Goal: Transaction & Acquisition: Purchase product/service

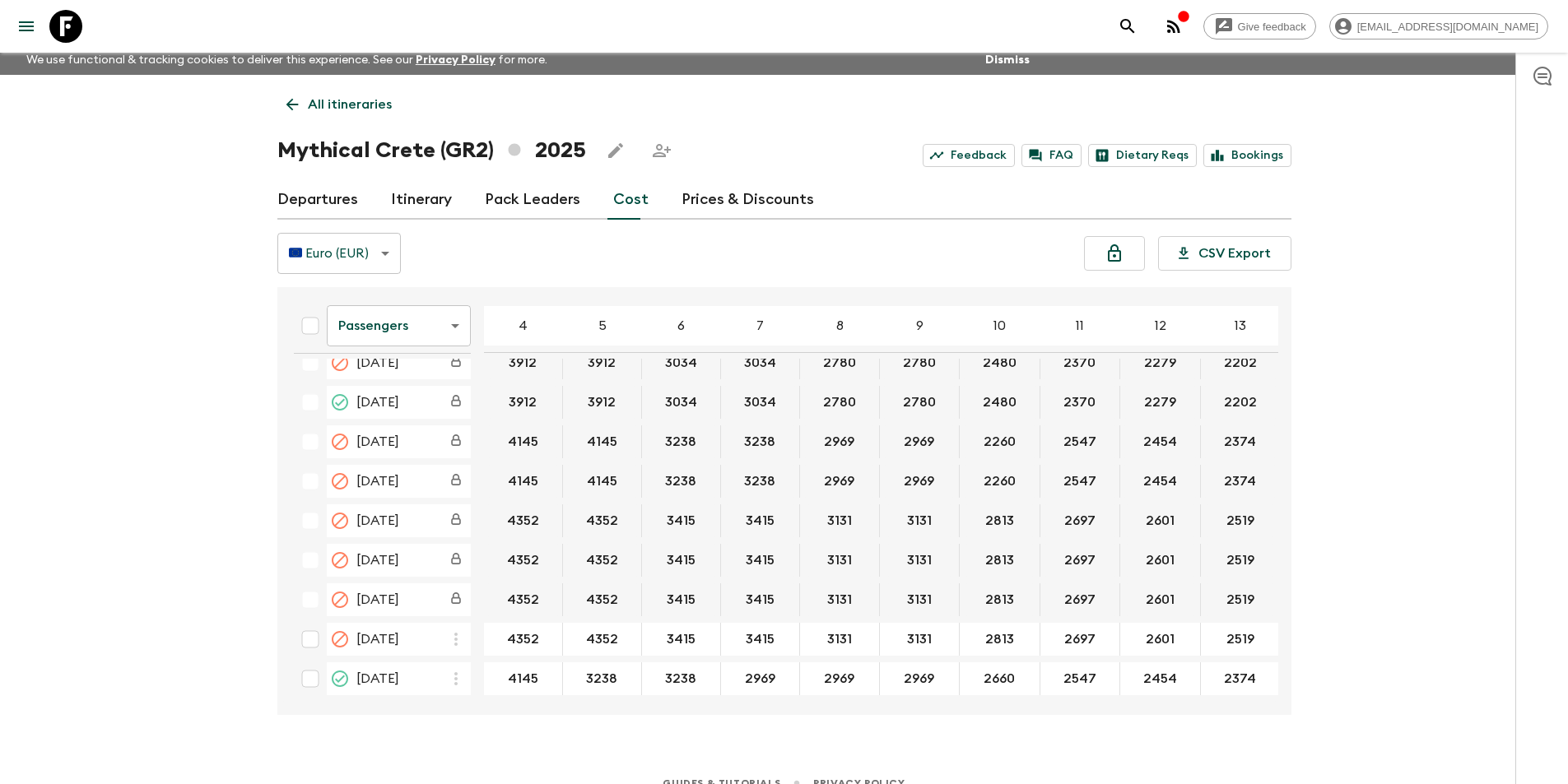
scroll to position [28, 0]
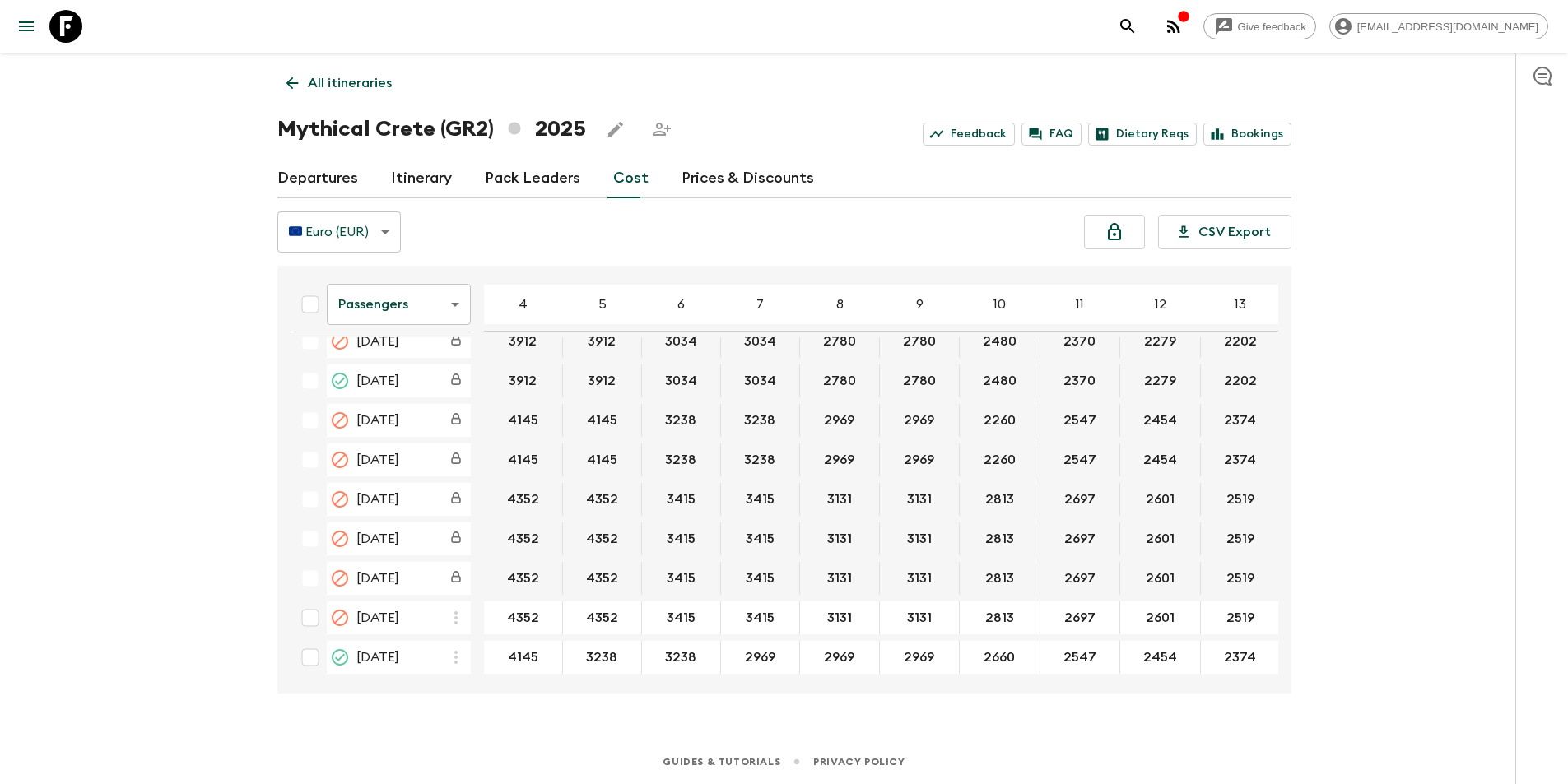
click at [398, 314] on body "Give feedback [EMAIL_ADDRESS][DOMAIN_NAME] We use functional & tracking cookies…" at bounding box center [784, 378] width 1568 height 813
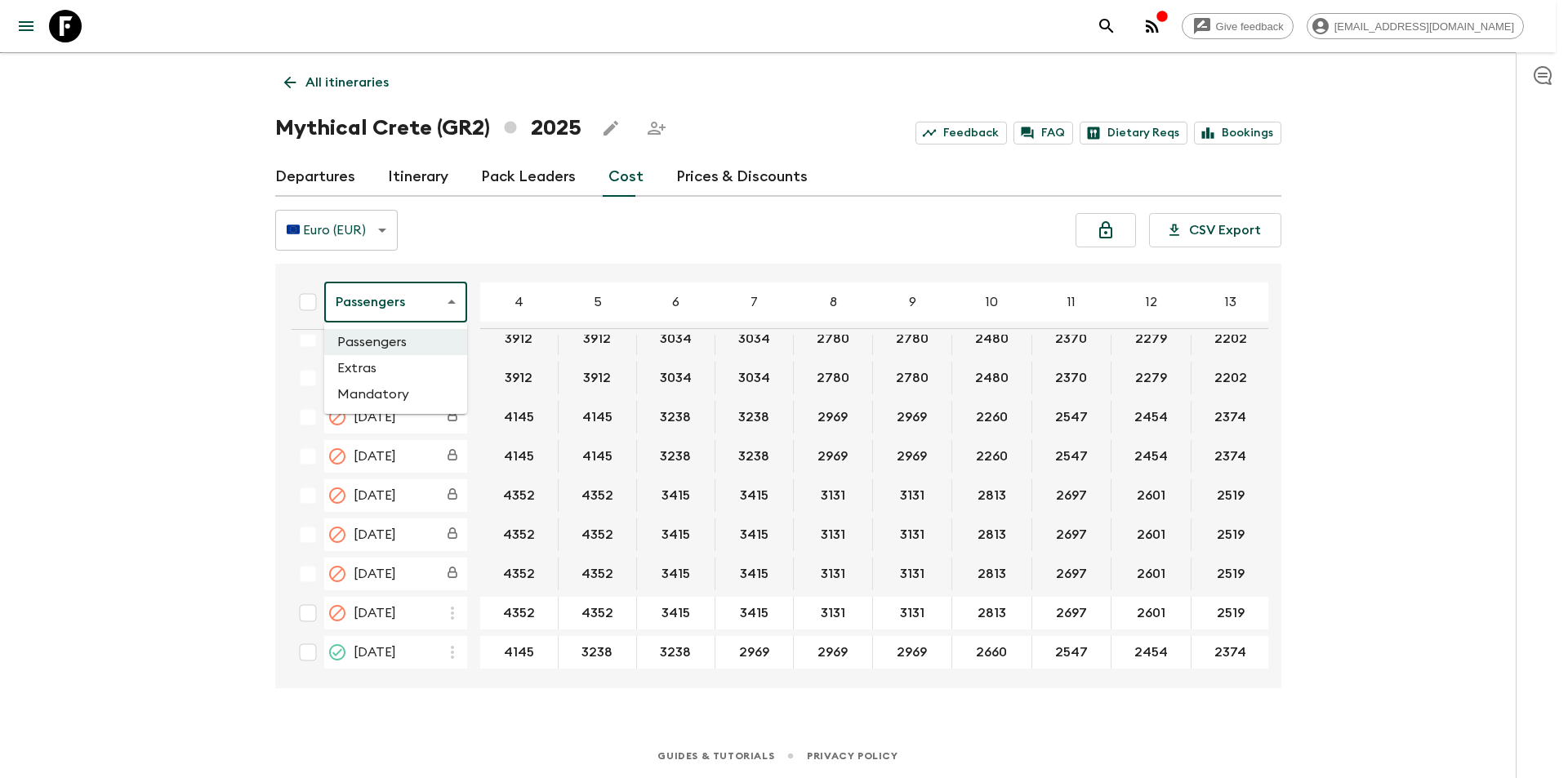
click at [386, 358] on li "Extras" at bounding box center [395, 368] width 143 height 27
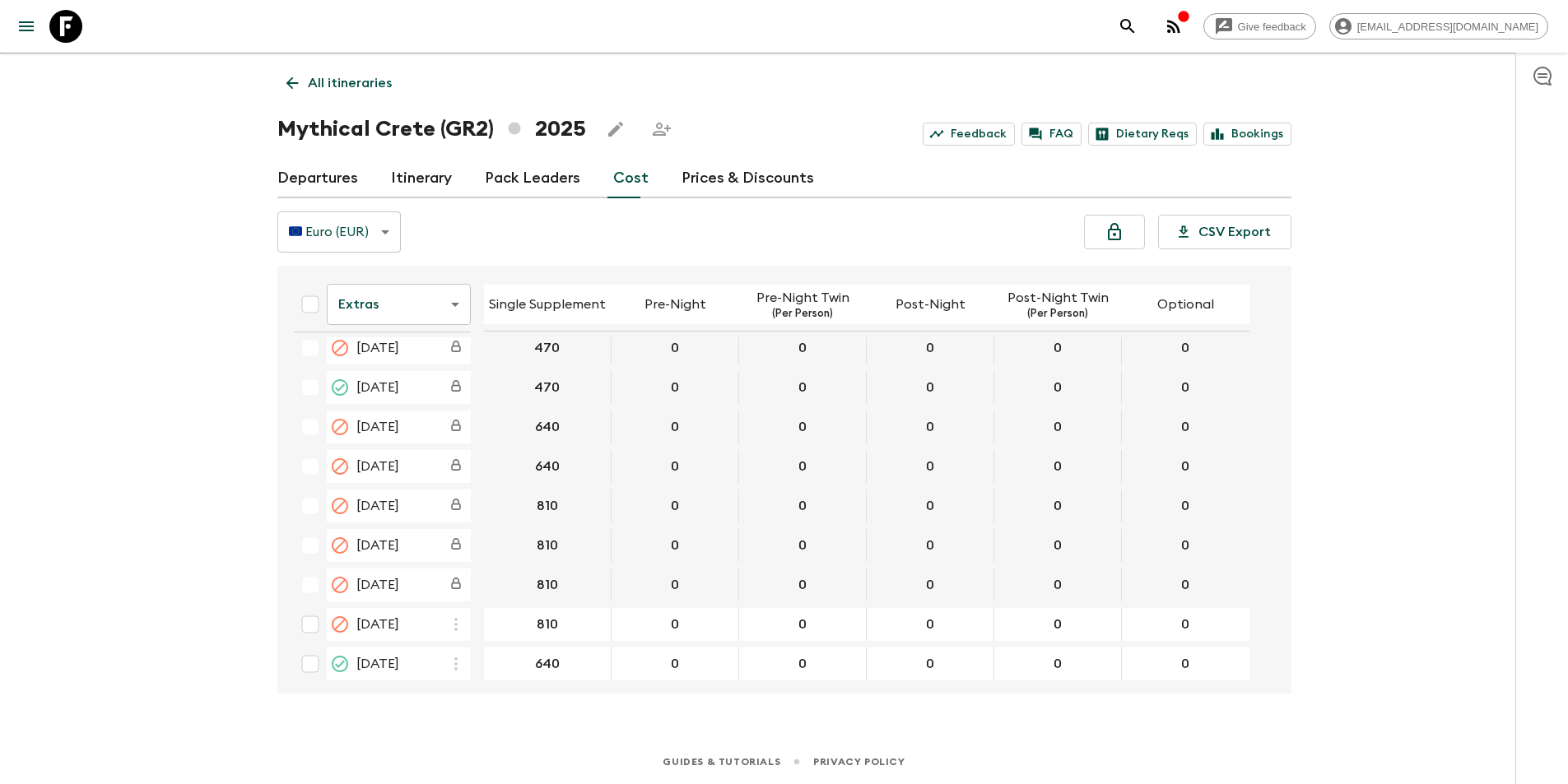
scroll to position [19, 0]
click at [420, 315] on body "Give feedback [EMAIL_ADDRESS][DOMAIN_NAME] We use functional & tracking cookies…" at bounding box center [784, 378] width 1568 height 813
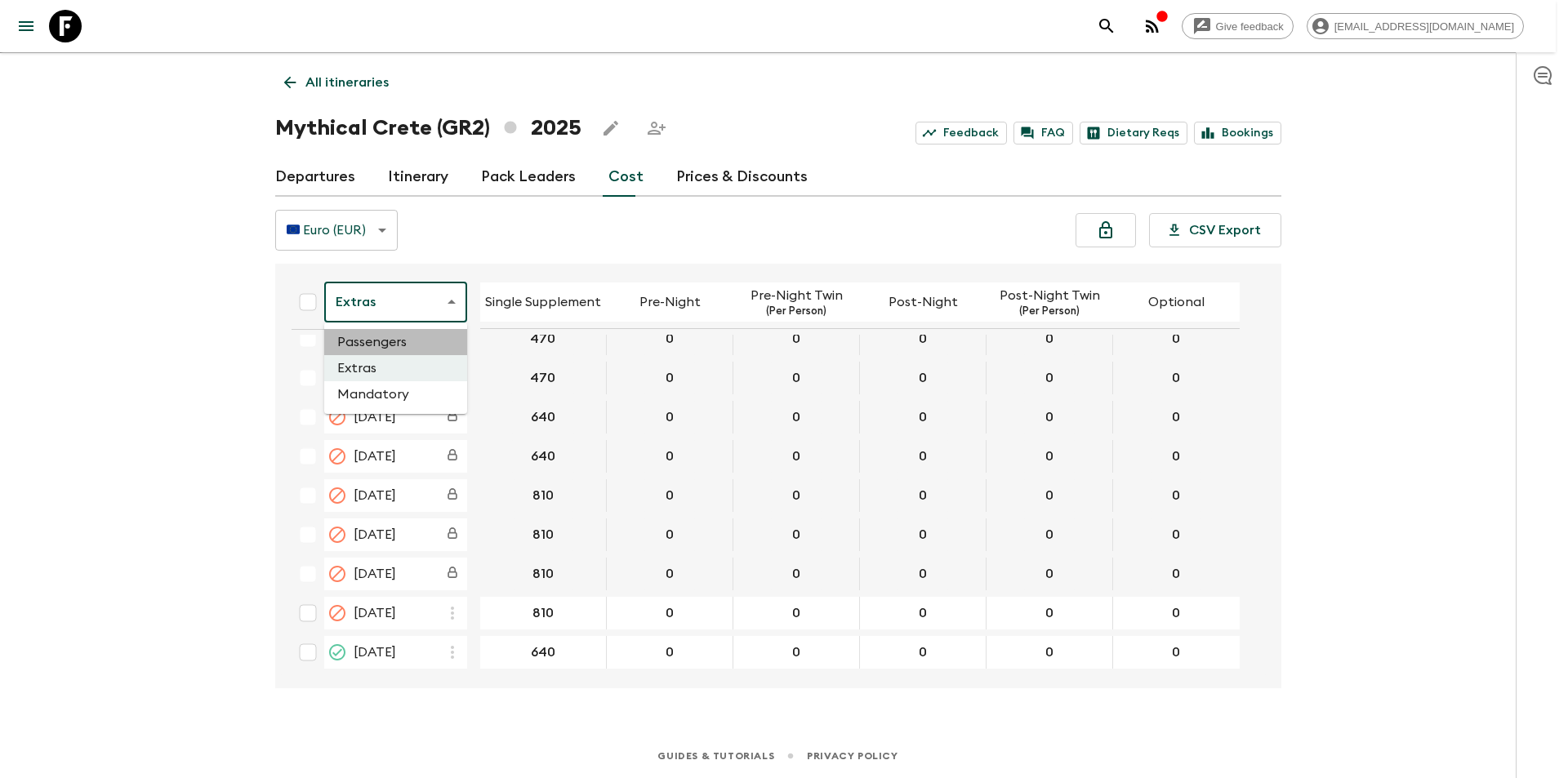
click at [402, 344] on li "Passengers" at bounding box center [395, 342] width 143 height 27
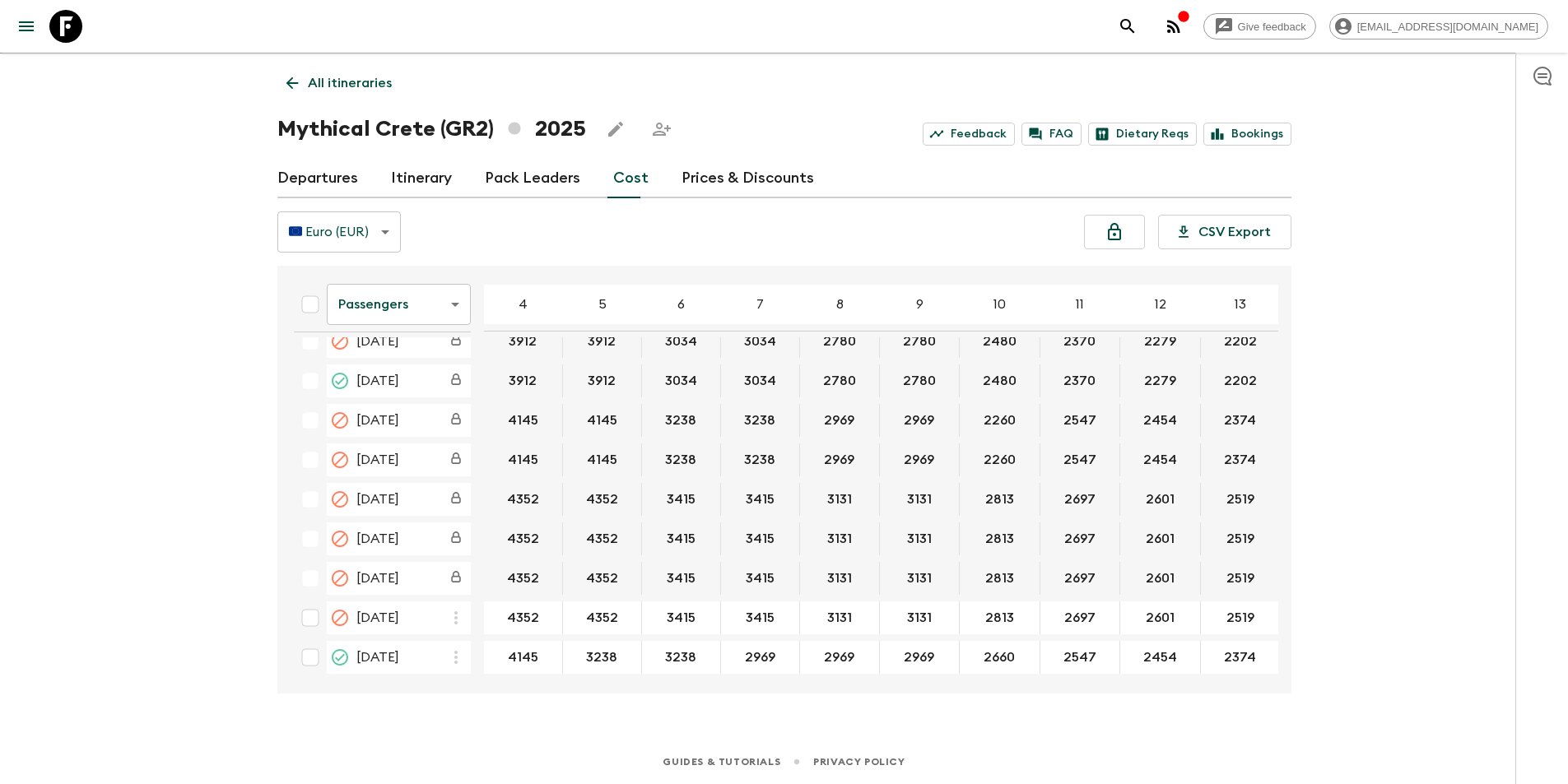
scroll to position [26, 0]
click at [67, 28] on icon at bounding box center [65, 26] width 33 height 33
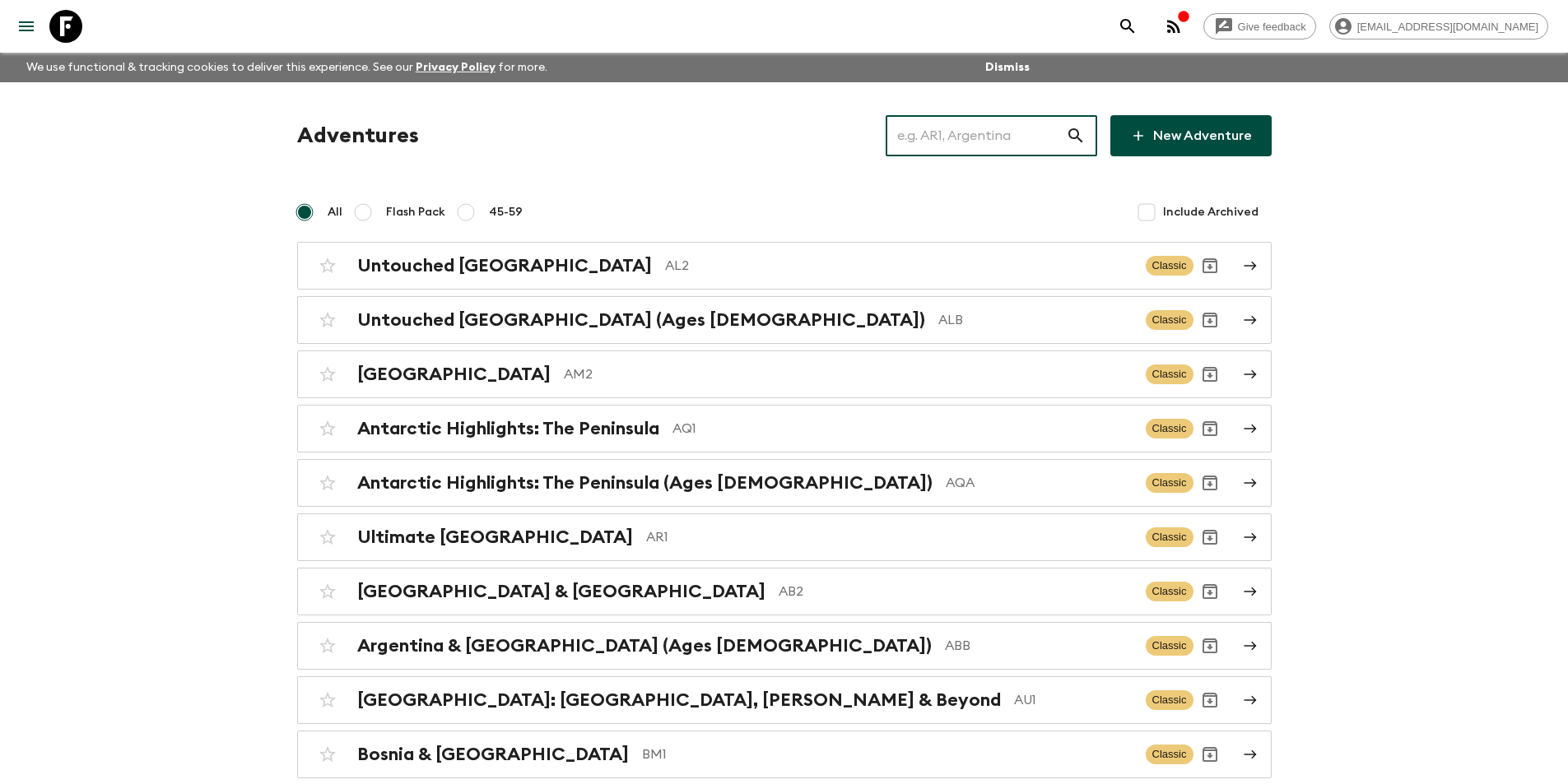
click at [912, 146] on input "text" at bounding box center [975, 135] width 180 height 46
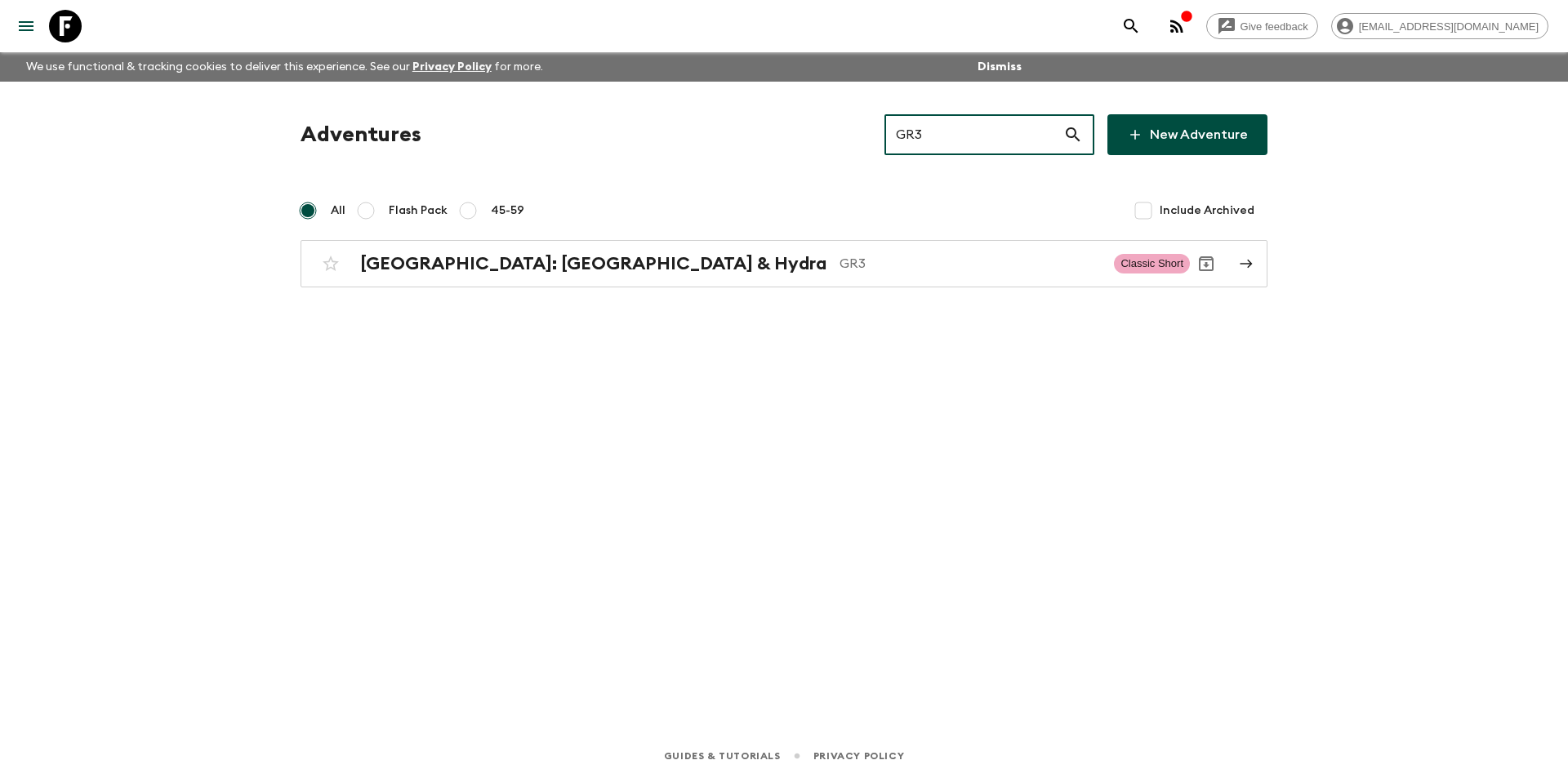
type input "GR3"
click at [840, 264] on p "GR3" at bounding box center [970, 263] width 262 height 20
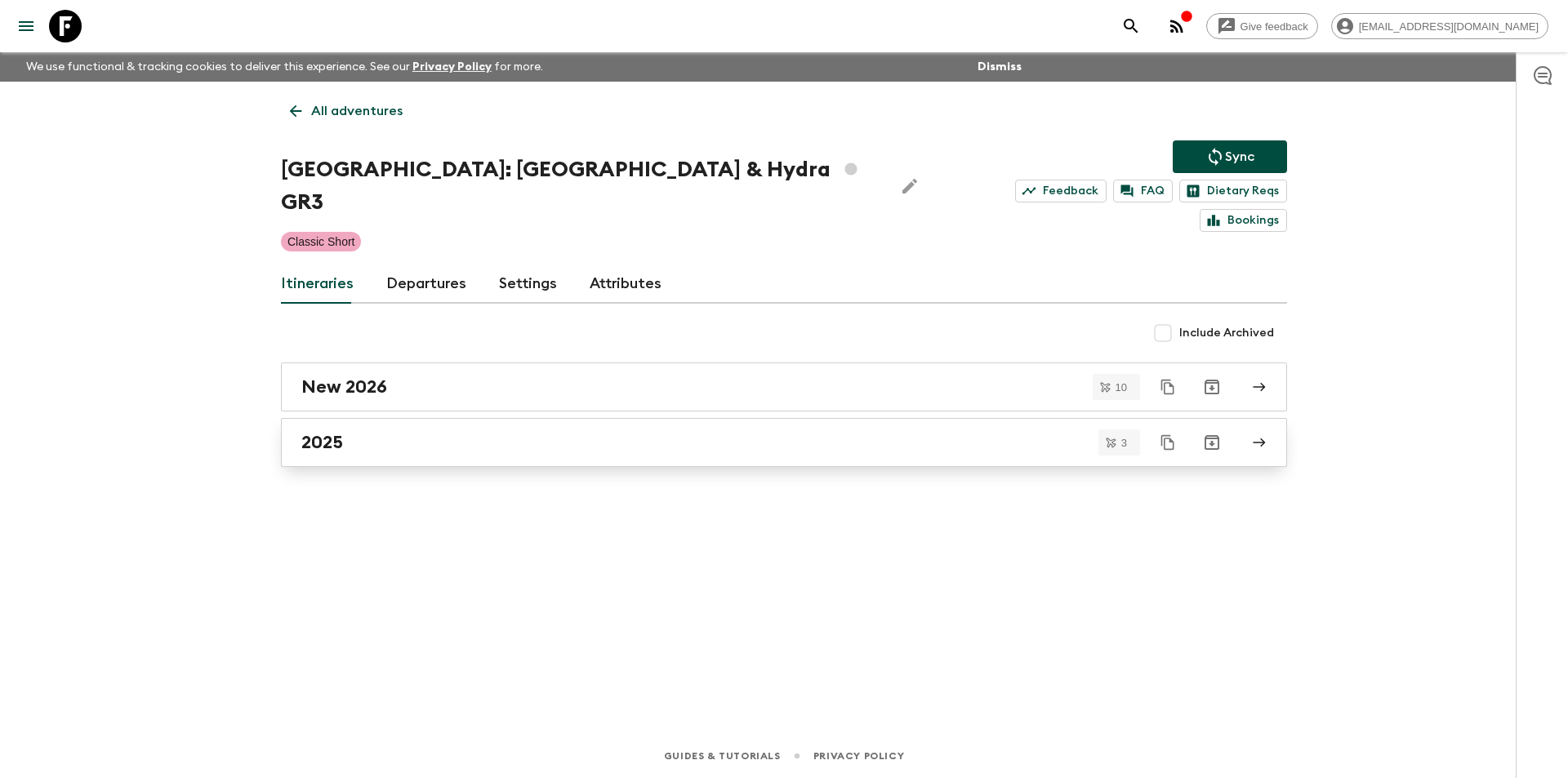
click at [428, 432] on div "2025" at bounding box center [768, 442] width 934 height 21
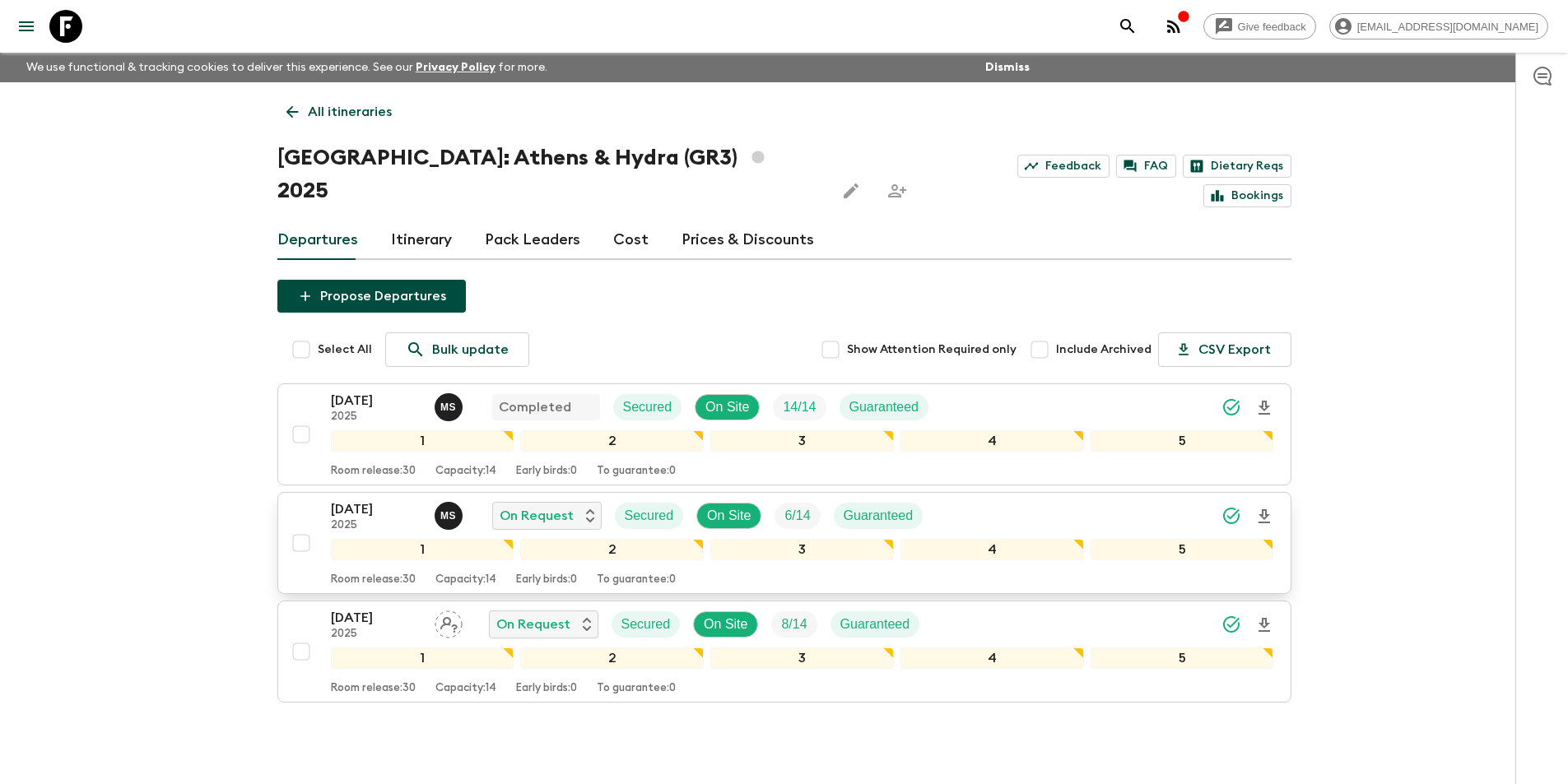
click at [361, 520] on p "2025" at bounding box center [376, 526] width 90 height 13
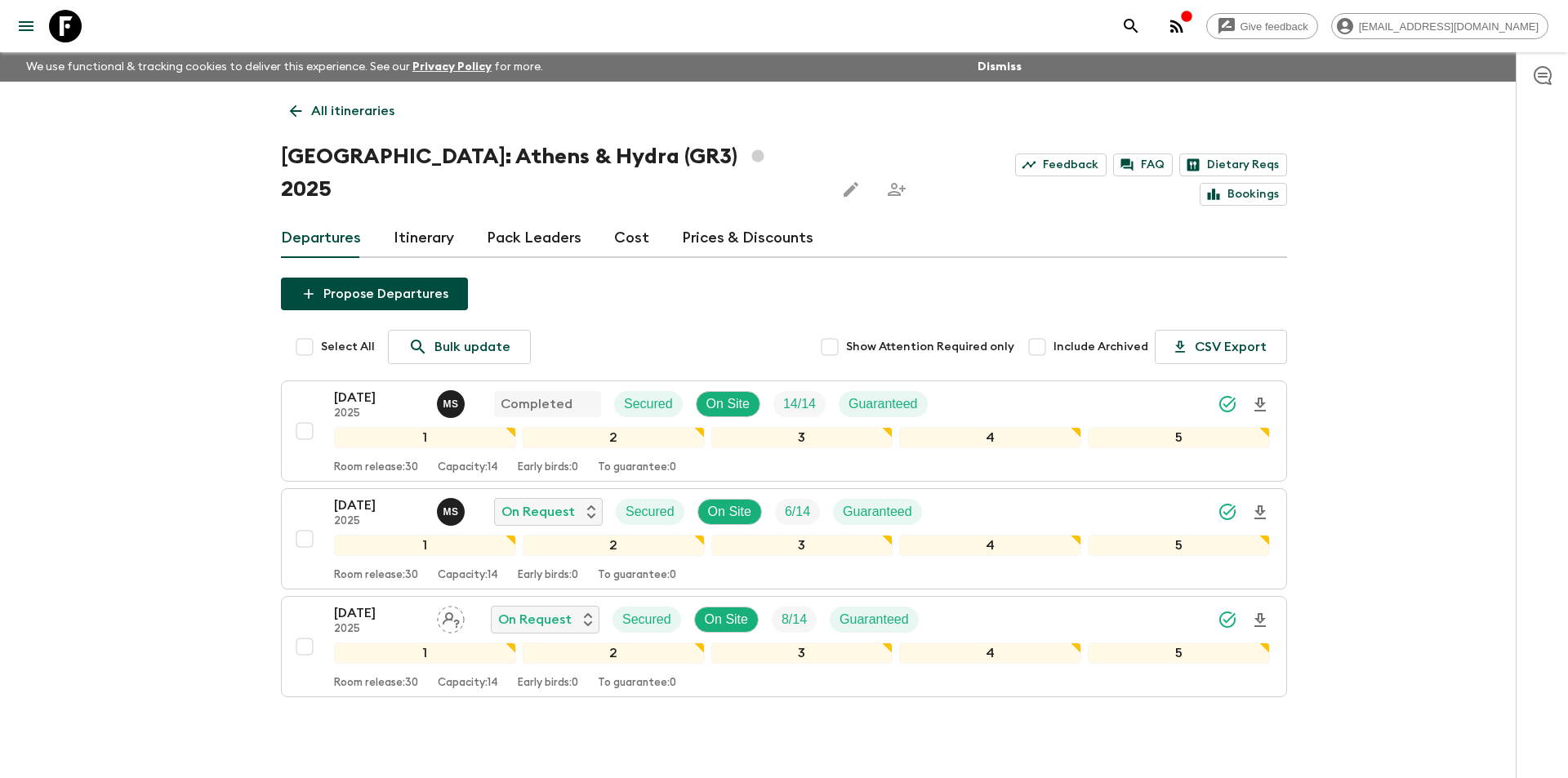
click at [640, 219] on div "Departures Itinerary Pack Leaders Cost Prices & Discounts" at bounding box center [784, 239] width 1006 height 39
click at [616, 219] on link "Cost" at bounding box center [626, 239] width 35 height 39
